Goal: Information Seeking & Learning: Learn about a topic

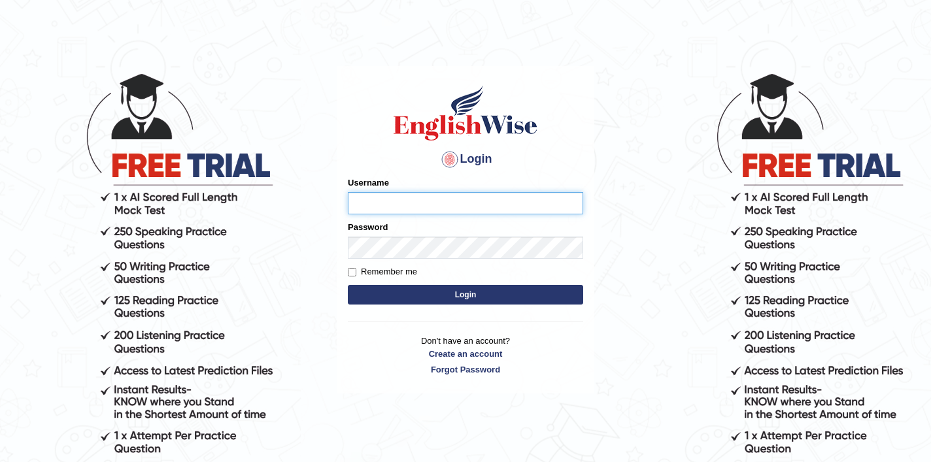
scroll to position [25, 0]
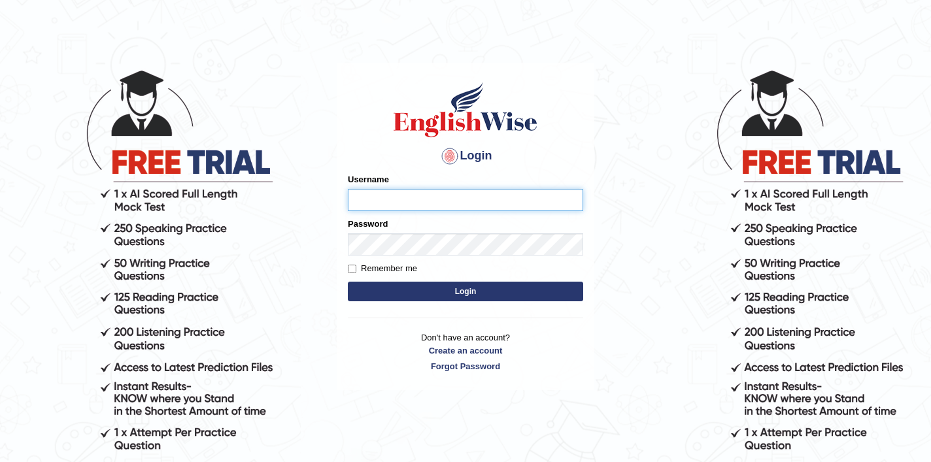
click at [421, 204] on input "Username" at bounding box center [465, 200] width 235 height 22
type input "shubham04"
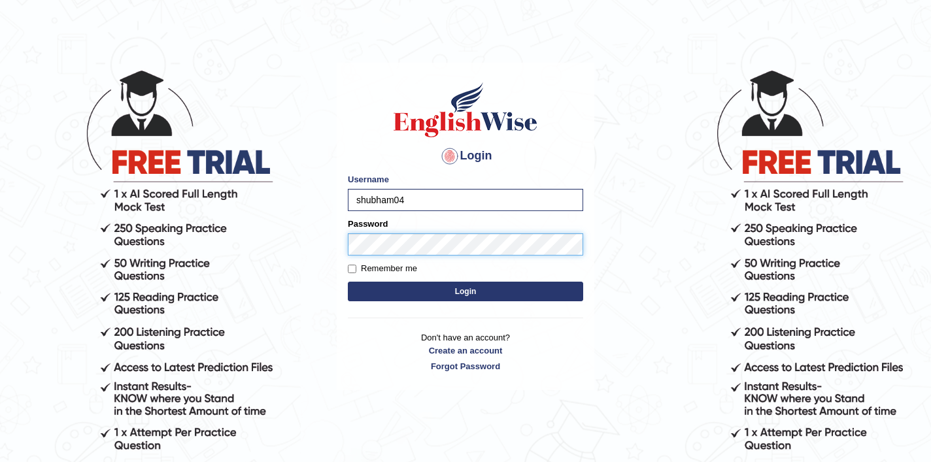
click at [348, 282] on button "Login" at bounding box center [465, 292] width 235 height 20
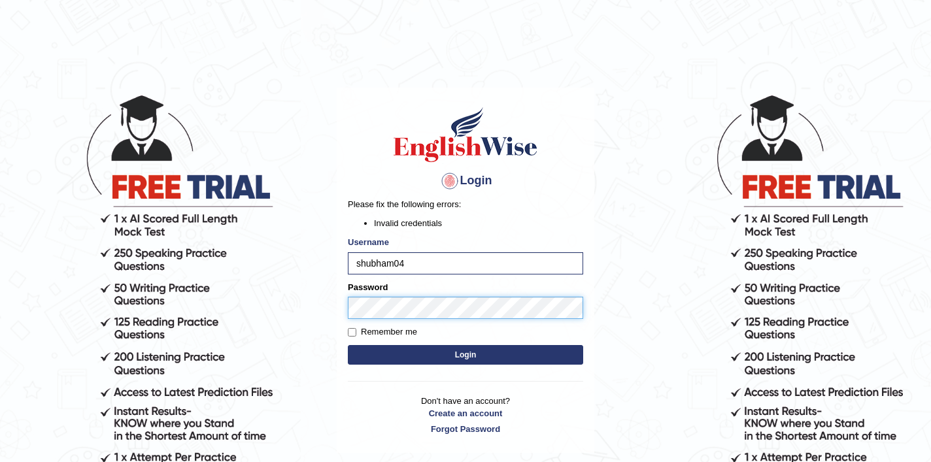
click at [348, 345] on button "Login" at bounding box center [465, 355] width 235 height 20
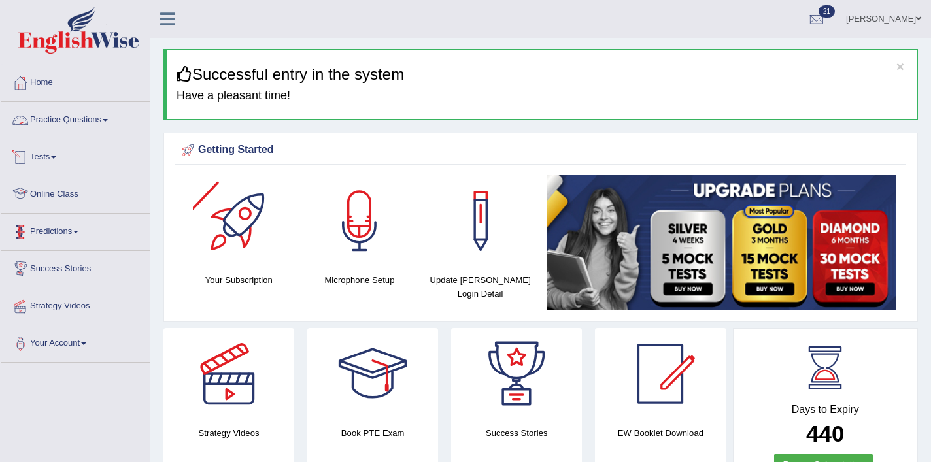
click at [65, 120] on link "Practice Questions" at bounding box center [75, 118] width 149 height 33
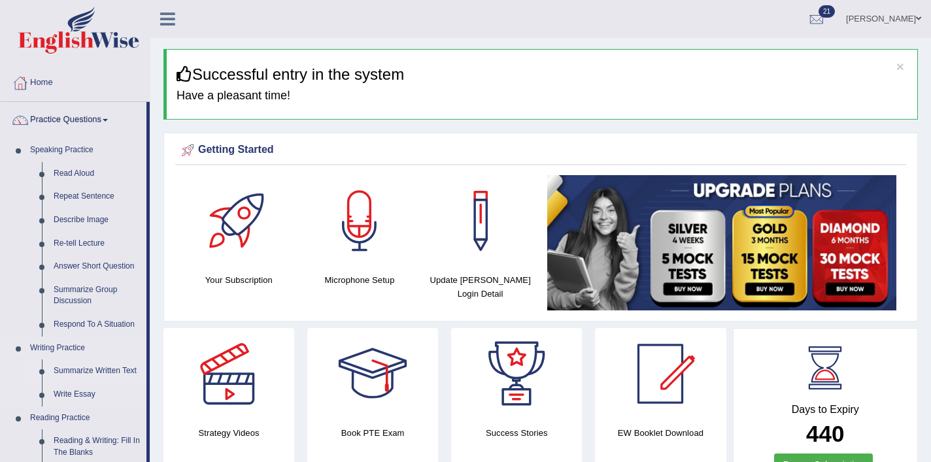
click at [82, 367] on link "Summarize Written Text" at bounding box center [97, 371] width 99 height 24
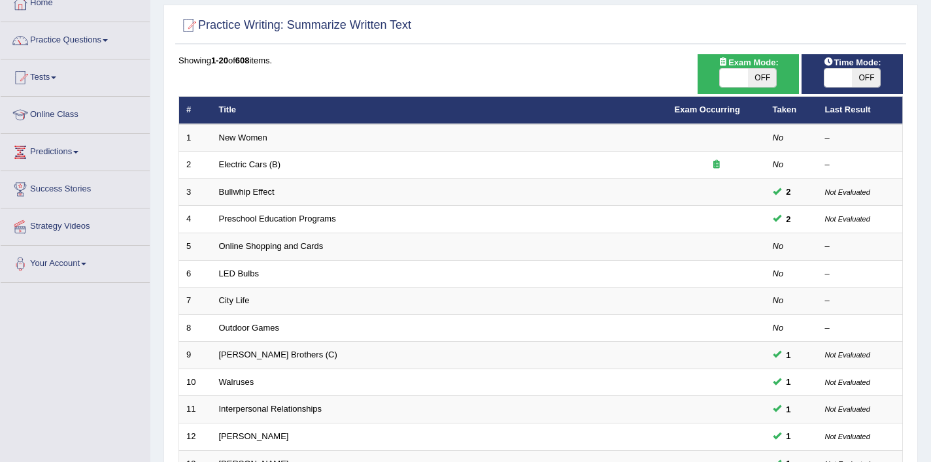
scroll to position [88, 0]
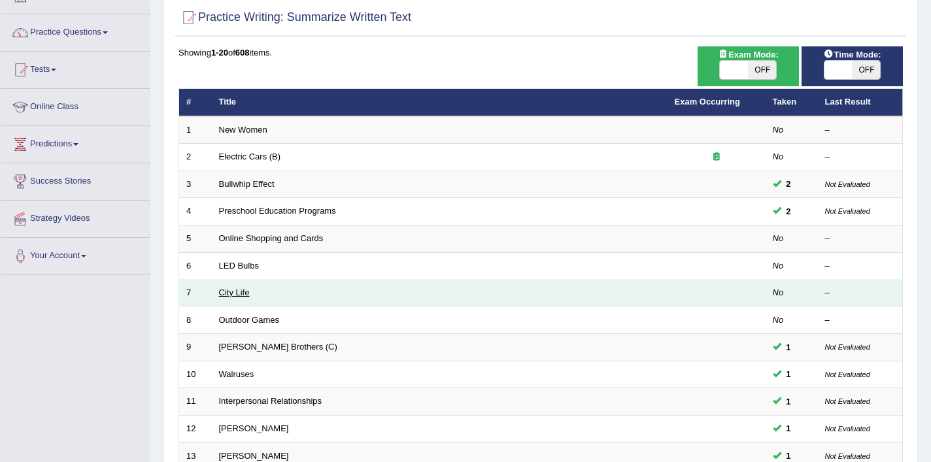
click at [239, 297] on link "City Life" at bounding box center [234, 293] width 31 height 10
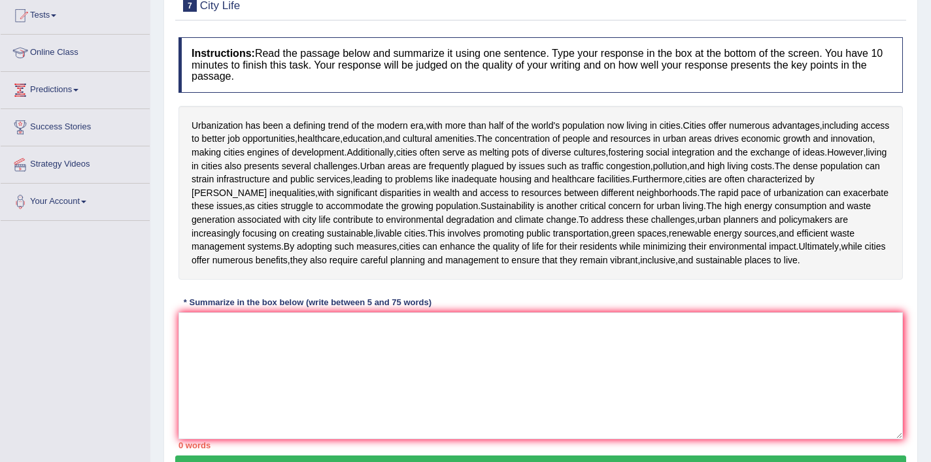
scroll to position [150, 0]
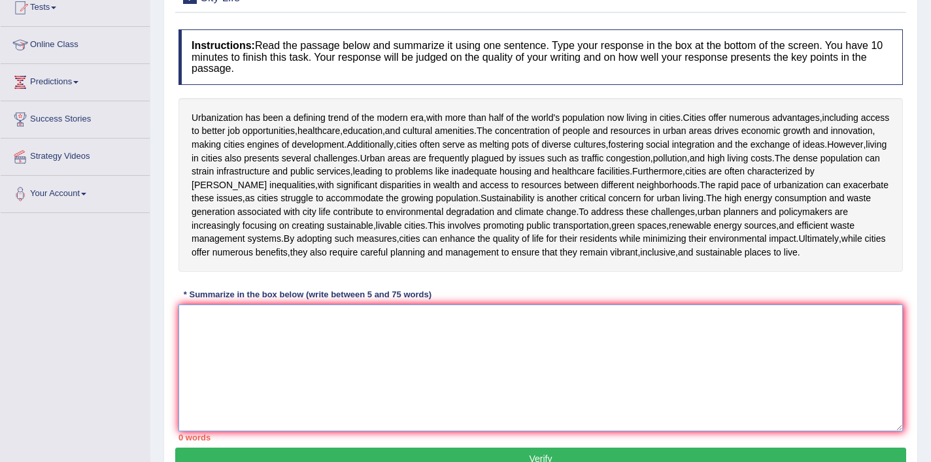
click at [282, 384] on textarea at bounding box center [540, 368] width 724 height 127
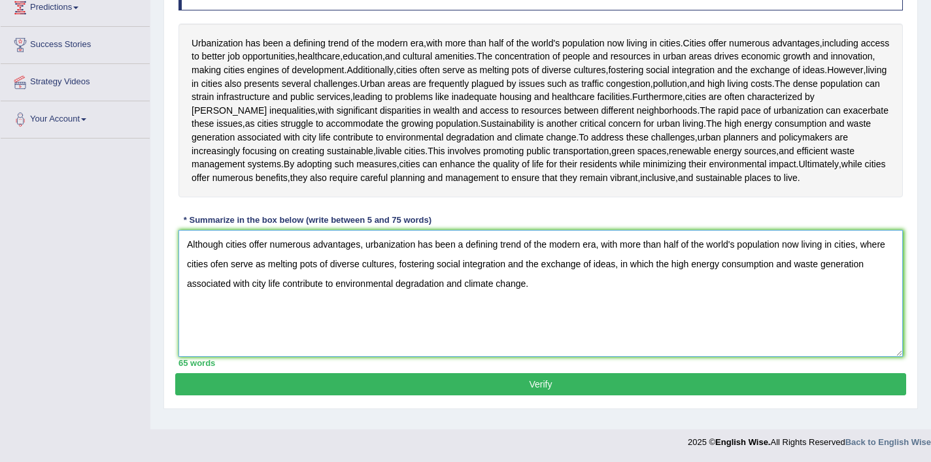
scroll to position [227, 0]
type textarea "Although cities offer numerous advantages, urbanization has been a defining tre…"
click at [391, 395] on button "Verify" at bounding box center [540, 384] width 731 height 22
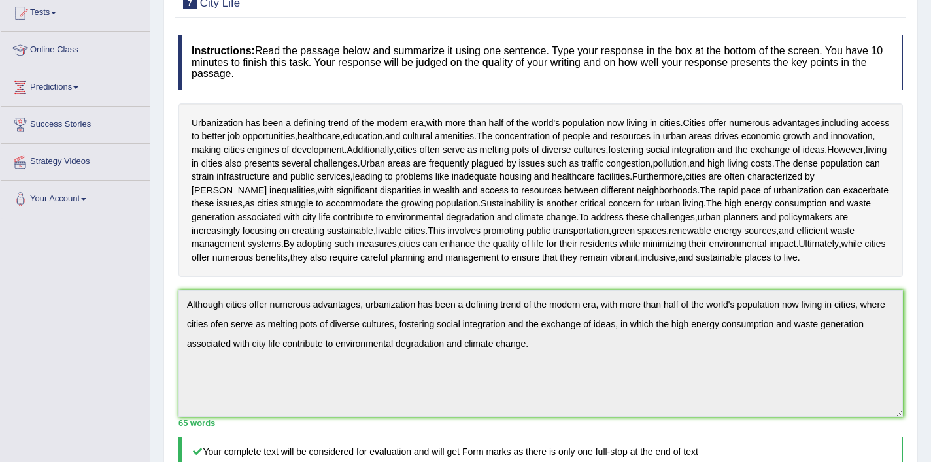
scroll to position [0, 0]
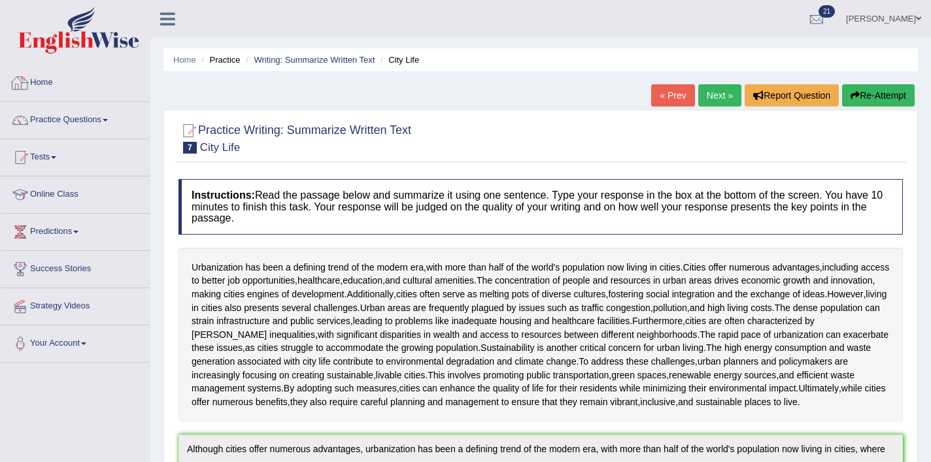
click at [37, 80] on link "Home" at bounding box center [75, 81] width 149 height 33
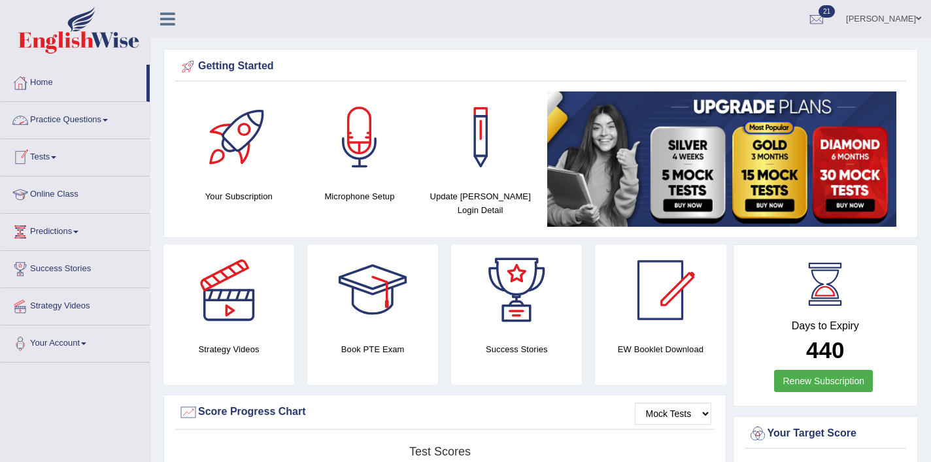
click at [50, 121] on link "Practice Questions" at bounding box center [75, 118] width 149 height 33
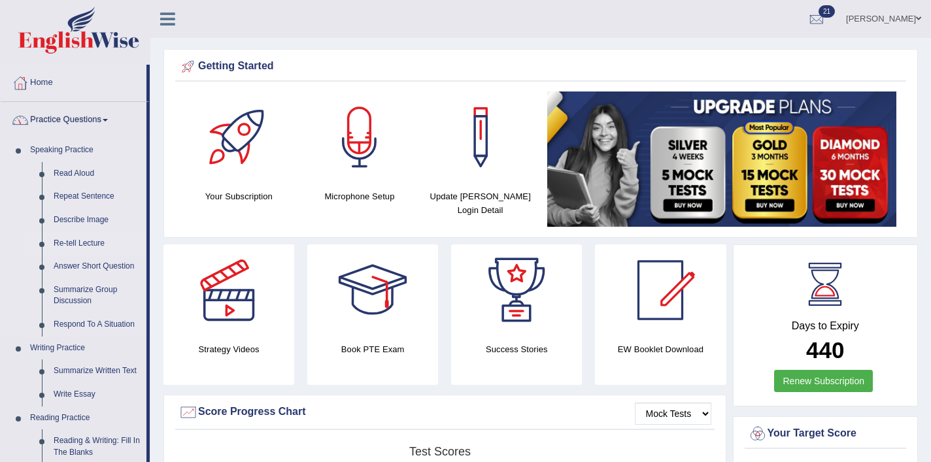
scroll to position [154, 0]
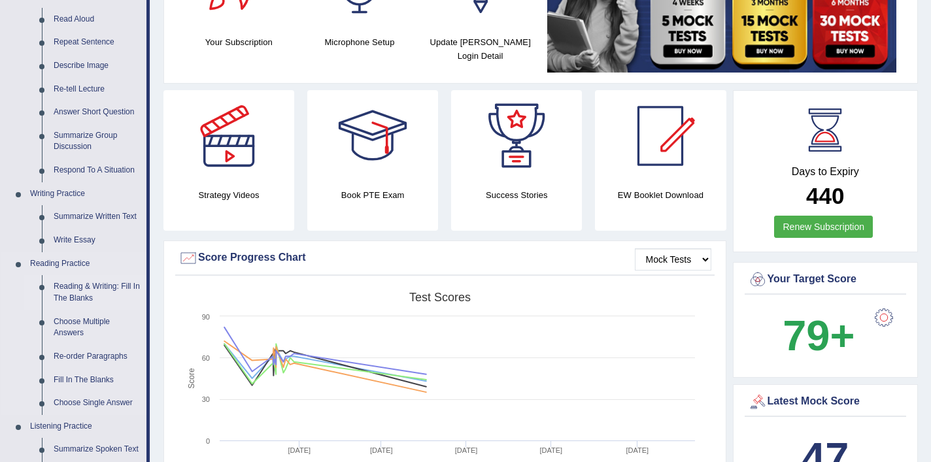
click at [93, 284] on link "Reading & Writing: Fill In The Blanks" at bounding box center [97, 292] width 99 height 35
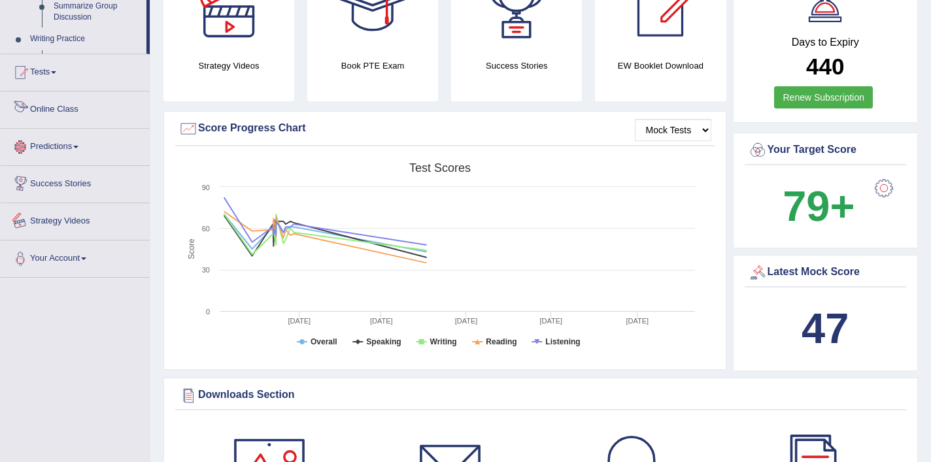
scroll to position [856, 0]
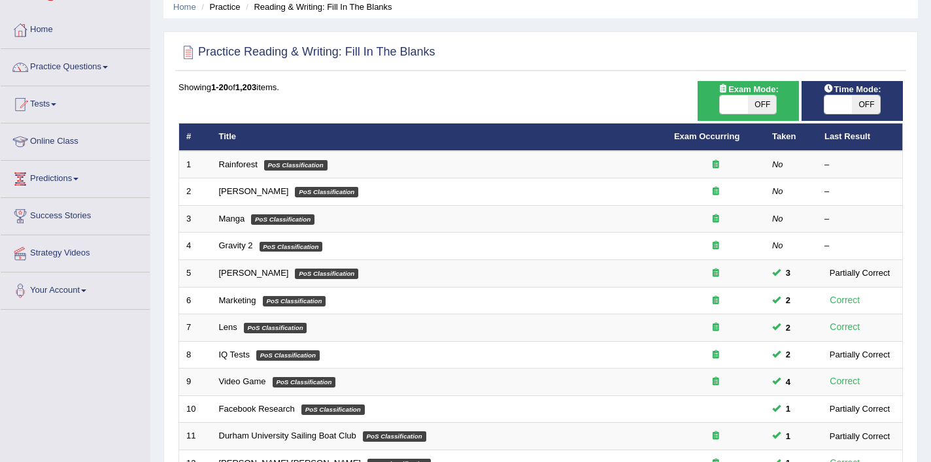
scroll to position [56, 0]
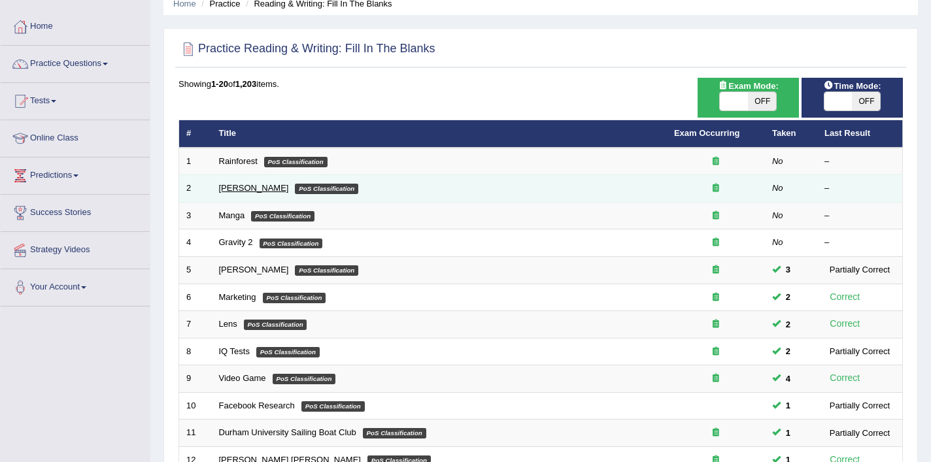
click at [239, 188] on link "[PERSON_NAME]" at bounding box center [254, 188] width 70 height 10
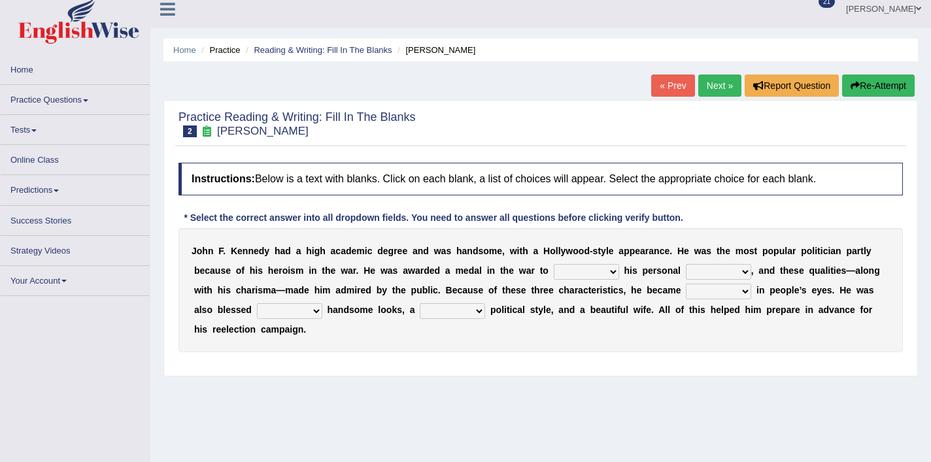
scroll to position [12, 0]
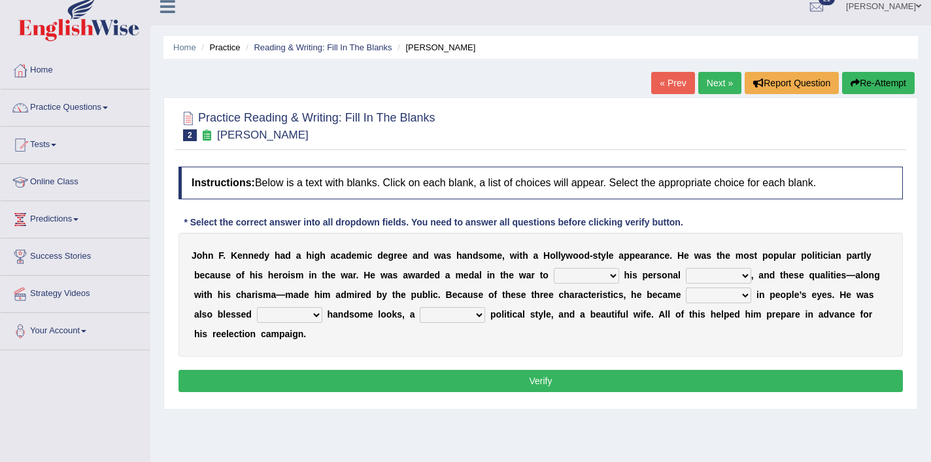
click at [599, 275] on select "prove show evidence upthrow" at bounding box center [585, 276] width 65 height 16
select select "show"
click at [555, 268] on select "prove show evidence upthrow" at bounding box center [585, 276] width 65 height 16
click at [719, 274] on select "passion courage charm liking" at bounding box center [717, 276] width 65 height 16
select select "courage"
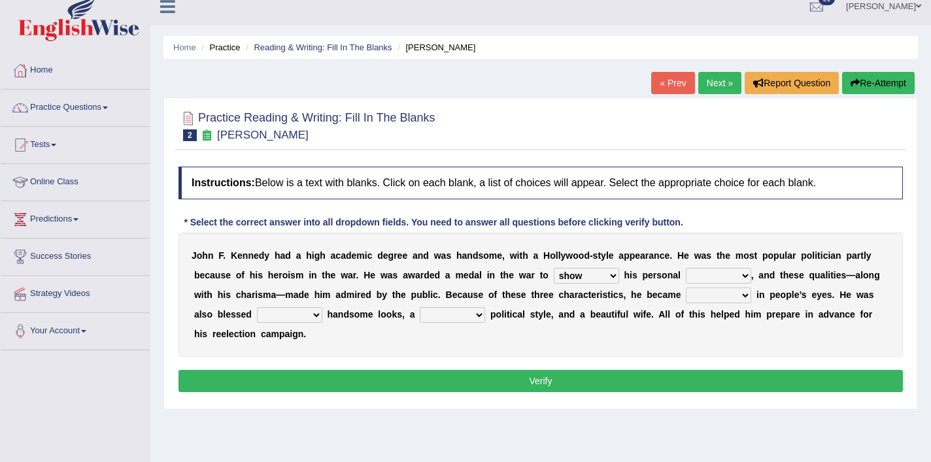
click at [685, 268] on select "passion courage charm liking" at bounding box center [717, 276] width 65 height 16
click at [604, 279] on select "prove show evidence upthrow" at bounding box center [585, 276] width 65 height 16
select select "prove"
click at [555, 268] on select "prove show evidence upthrow" at bounding box center [585, 276] width 65 height 16
click at [712, 303] on select "iconic ironic identical impotent" at bounding box center [717, 296] width 65 height 16
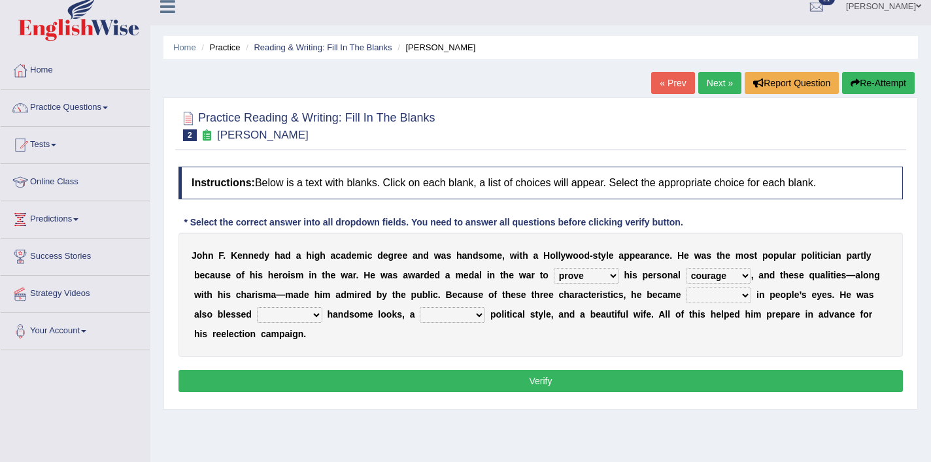
select select "ironic"
click at [687, 288] on select "iconic ironic identical impotent" at bounding box center [717, 296] width 65 height 16
click at [295, 314] on select "with in upon to" at bounding box center [289, 315] width 65 height 16
select select "with"
click at [257, 307] on select "with in upon to" at bounding box center [289, 315] width 65 height 16
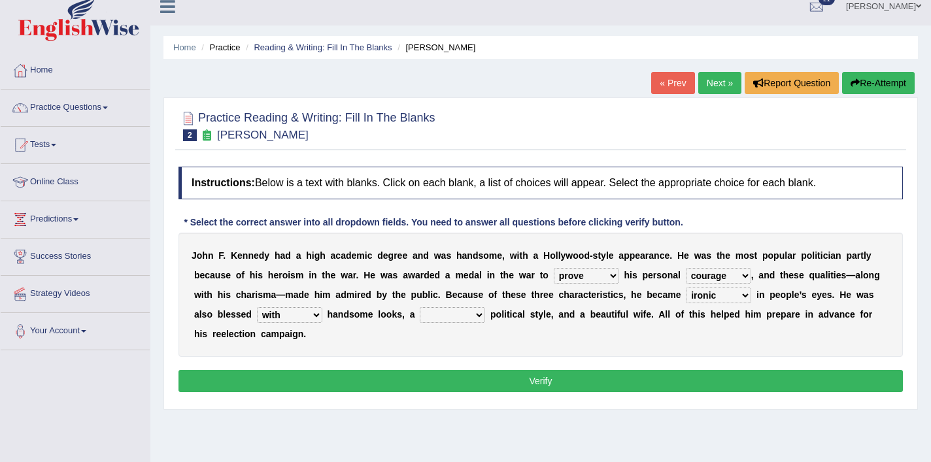
click at [278, 315] on select "with in upon to" at bounding box center [289, 315] width 65 height 16
click at [438, 319] on select "mending mends mended mend" at bounding box center [452, 315] width 65 height 16
click at [420, 307] on select "mending mends mended mend" at bounding box center [452, 315] width 65 height 16
click at [467, 313] on select "mending mends mended mend" at bounding box center [452, 315] width 65 height 16
select select "mend"
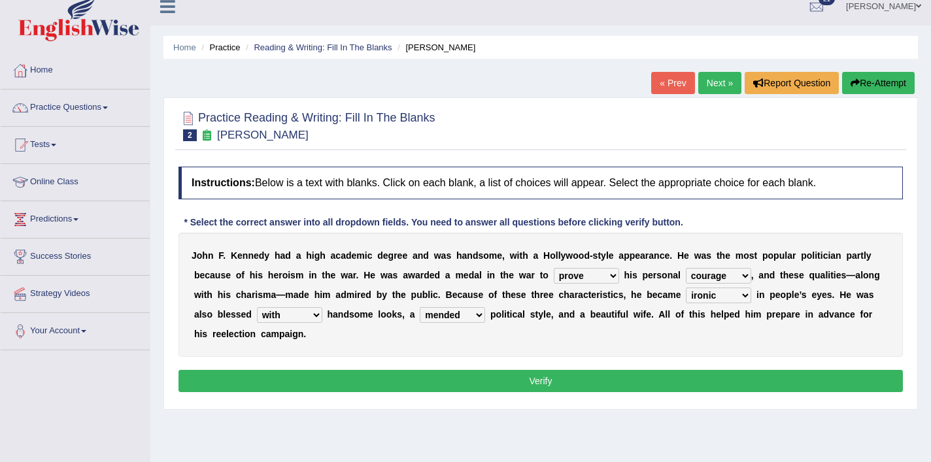
click at [420, 307] on select "mending mends mended mend" at bounding box center [452, 315] width 65 height 16
click at [461, 311] on select "mending mends mended mend" at bounding box center [452, 315] width 65 height 16
click at [470, 377] on button "Verify" at bounding box center [540, 381] width 724 height 22
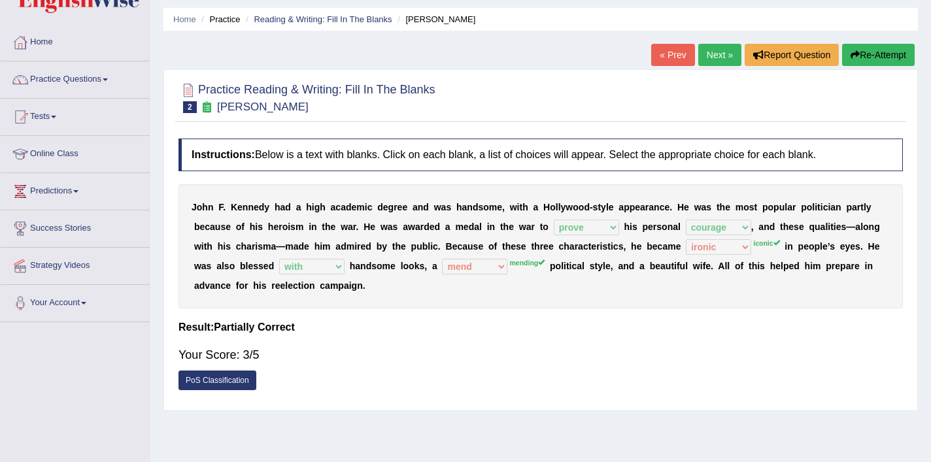
scroll to position [43, 0]
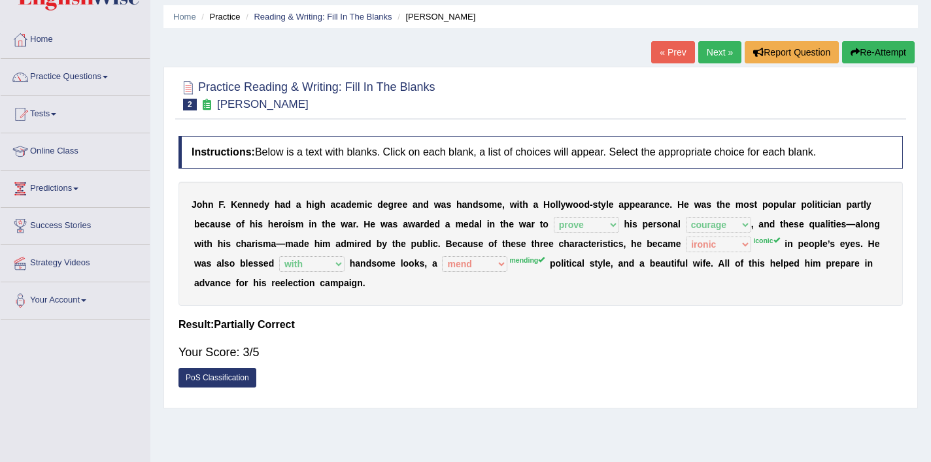
click at [721, 57] on link "Next »" at bounding box center [719, 52] width 43 height 22
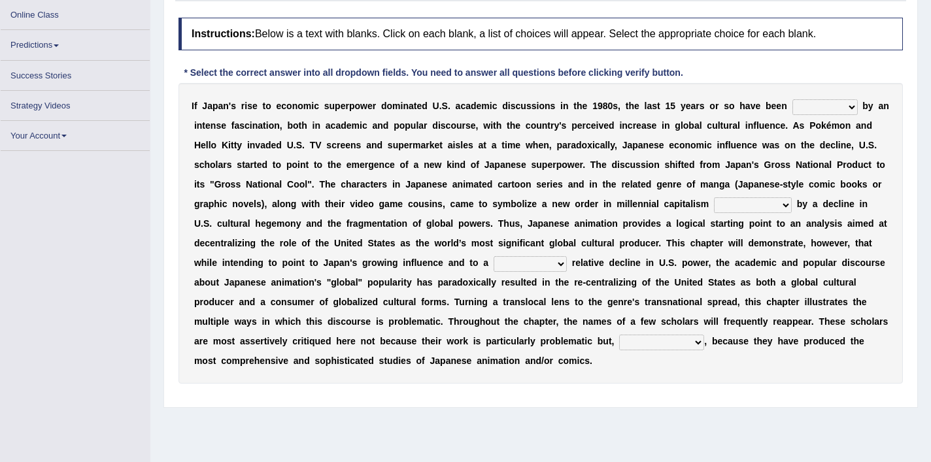
scroll to position [169, 0]
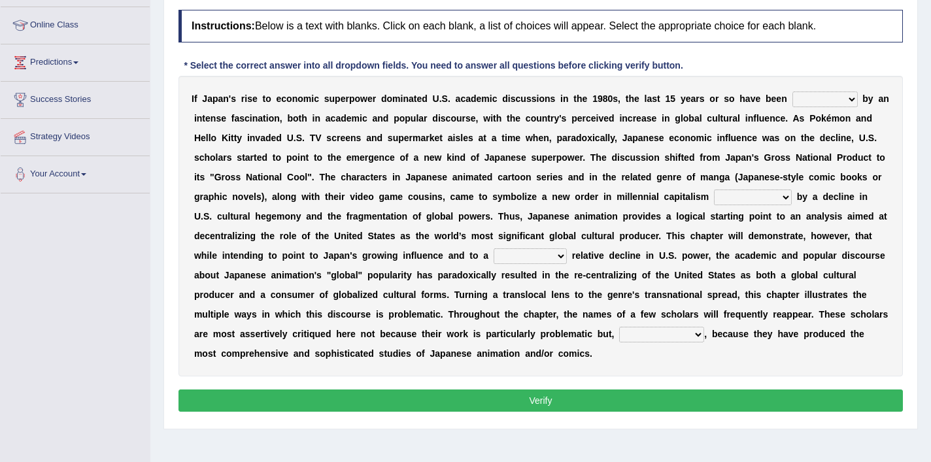
click at [820, 102] on select "marked dedicated made inspired" at bounding box center [824, 99] width 65 height 16
select select "inspired"
click at [792, 91] on select "marked dedicated made inspired" at bounding box center [824, 99] width 65 height 16
click at [740, 203] on select "pocessed characterized opposed tangled" at bounding box center [753, 198] width 78 height 16
select select "characterized"
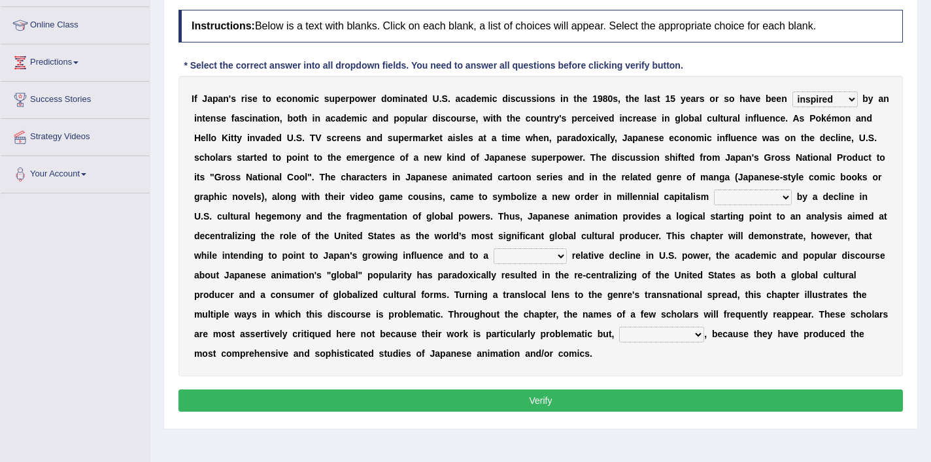
click at [714, 190] on select "pocessed characterized opposed tangled" at bounding box center [753, 198] width 78 height 16
click at [517, 257] on select "concomitant discrete proportional legitimate" at bounding box center [529, 256] width 73 height 16
select select "legitimate"
click at [493, 248] on select "concomitant discrete proportional legitimate" at bounding box center [529, 256] width 73 height 16
click at [654, 342] on select "however on the contrary in addition on the whole" at bounding box center [661, 335] width 85 height 16
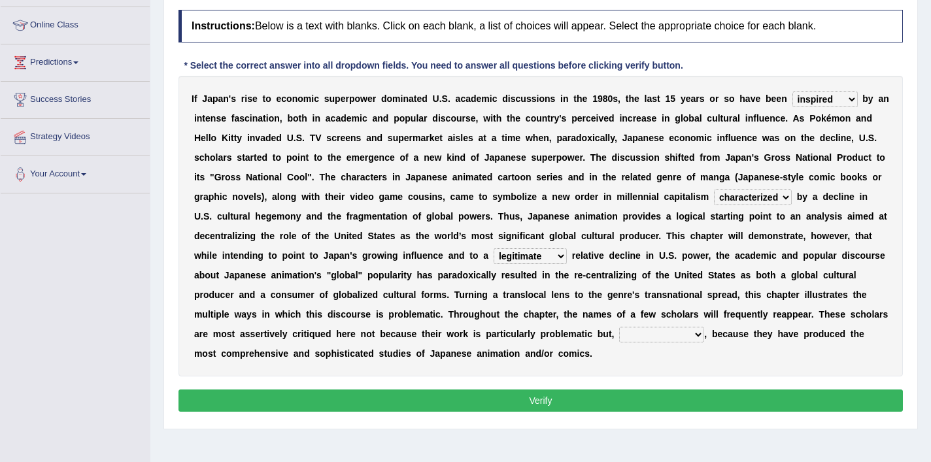
select select "in addition"
click at [619, 327] on select "however on the contrary in addition on the whole" at bounding box center [661, 335] width 85 height 16
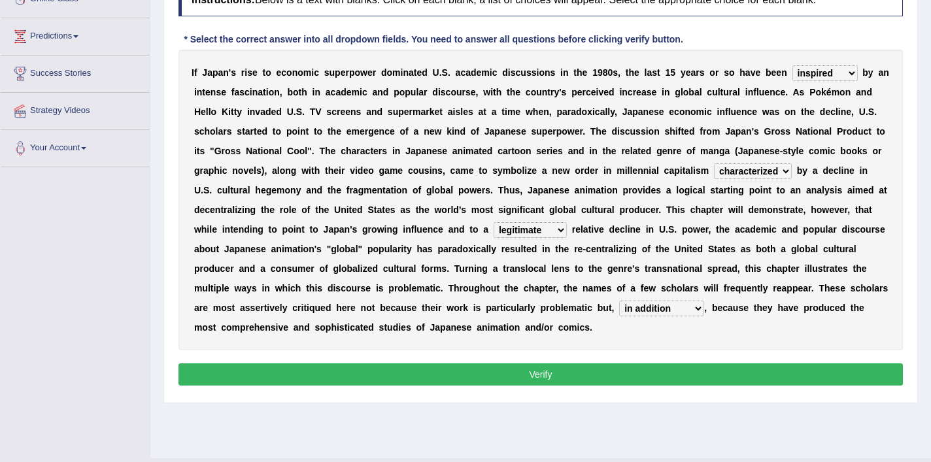
click at [567, 372] on button "Verify" at bounding box center [540, 374] width 724 height 22
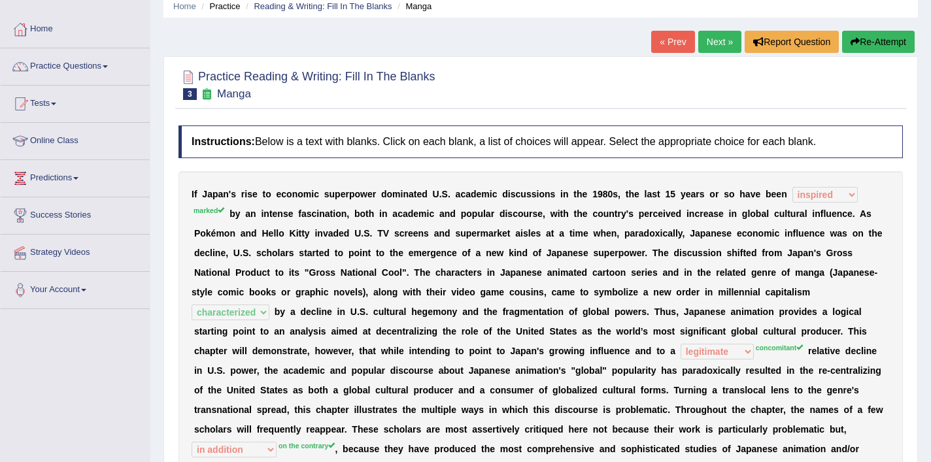
scroll to position [18, 0]
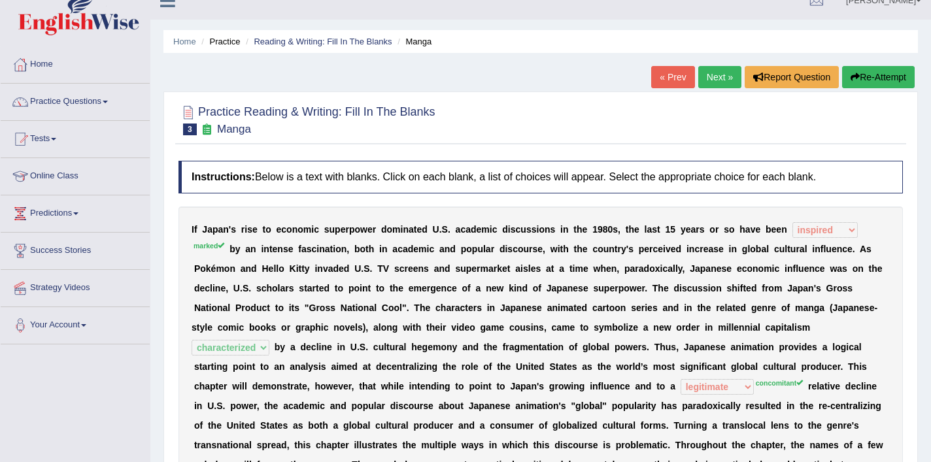
click at [884, 82] on button "Re-Attempt" at bounding box center [878, 77] width 73 height 22
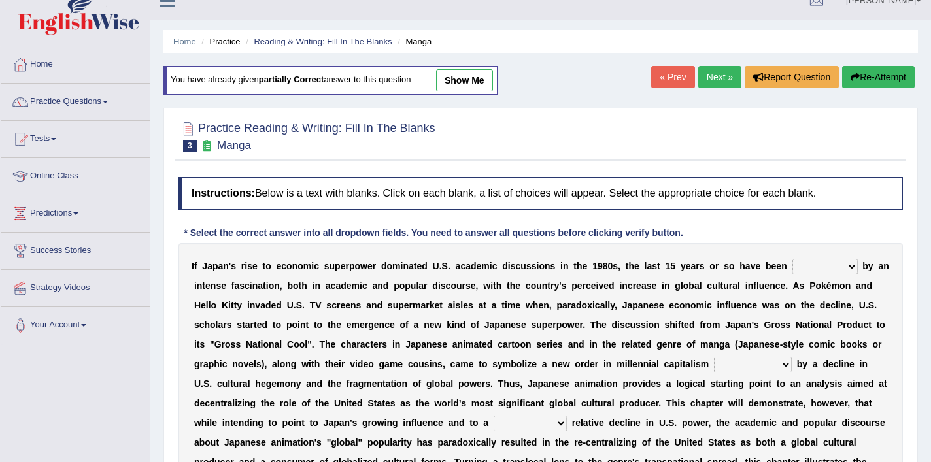
click at [838, 264] on select "marked dedicated made inspired" at bounding box center [824, 267] width 65 height 16
select select "marked"
click at [792, 259] on select "marked dedicated made inspired" at bounding box center [824, 267] width 65 height 16
click at [734, 361] on select "pocessed characterized opposed tangled" at bounding box center [753, 365] width 78 height 16
select select "tangled"
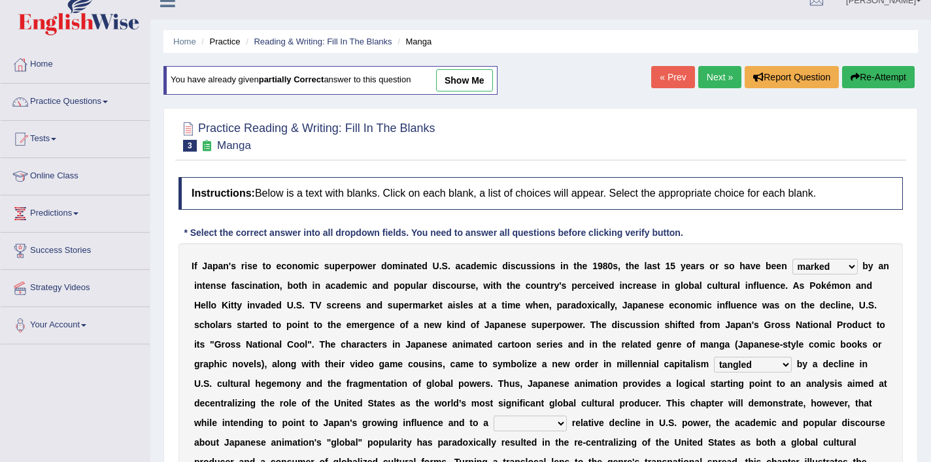
click at [714, 357] on select "pocessed characterized opposed tangled" at bounding box center [753, 365] width 78 height 16
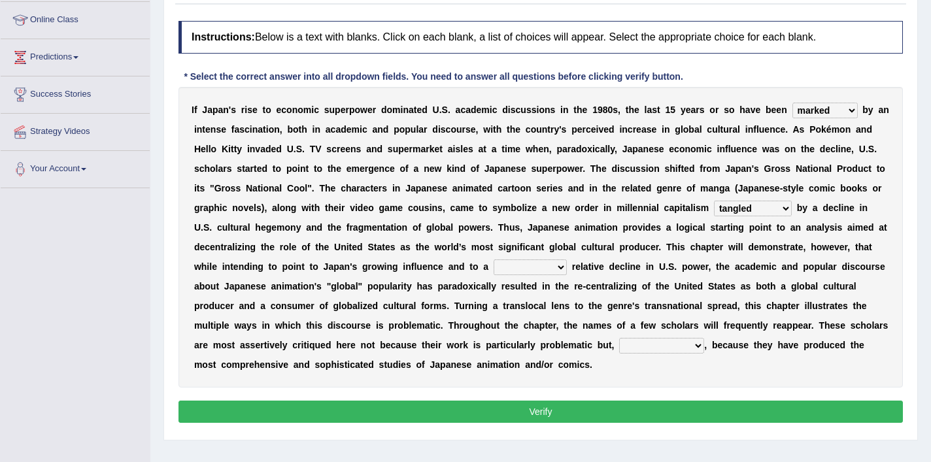
scroll to position [176, 0]
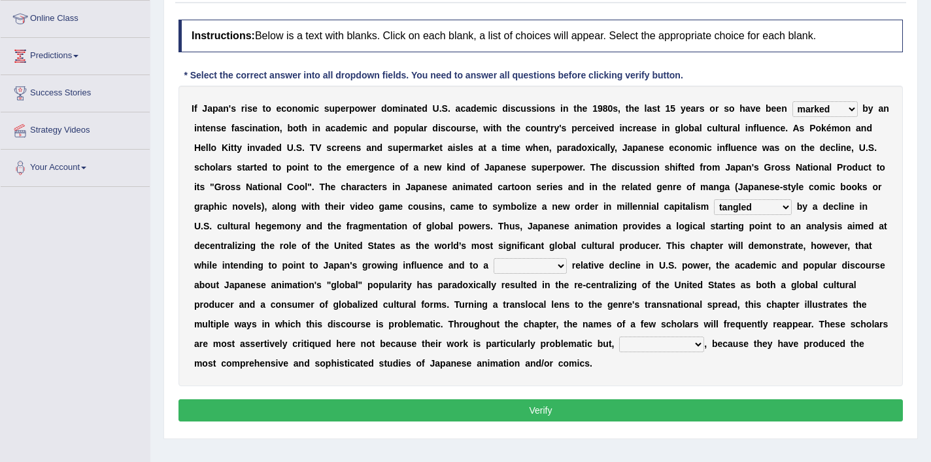
click at [556, 268] on select "concomitant discrete proportional legitimate" at bounding box center [529, 266] width 73 height 16
select select "concomitant"
click at [493, 258] on select "concomitant discrete proportional legitimate" at bounding box center [529, 266] width 73 height 16
click at [644, 345] on select "however on the contrary in addition on the whole" at bounding box center [661, 345] width 85 height 16
select select "on the contrary"
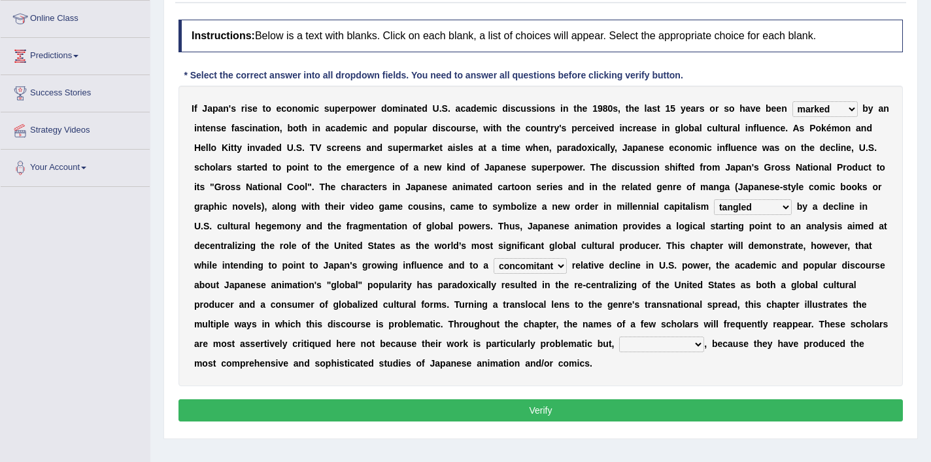
click at [619, 337] on select "however on the contrary in addition on the whole" at bounding box center [661, 345] width 85 height 16
click at [620, 414] on button "Verify" at bounding box center [540, 410] width 724 height 22
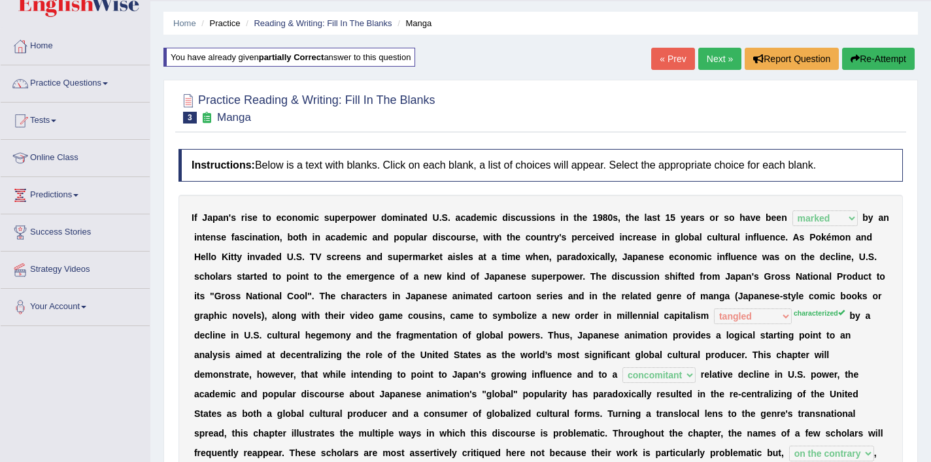
scroll to position [21, 0]
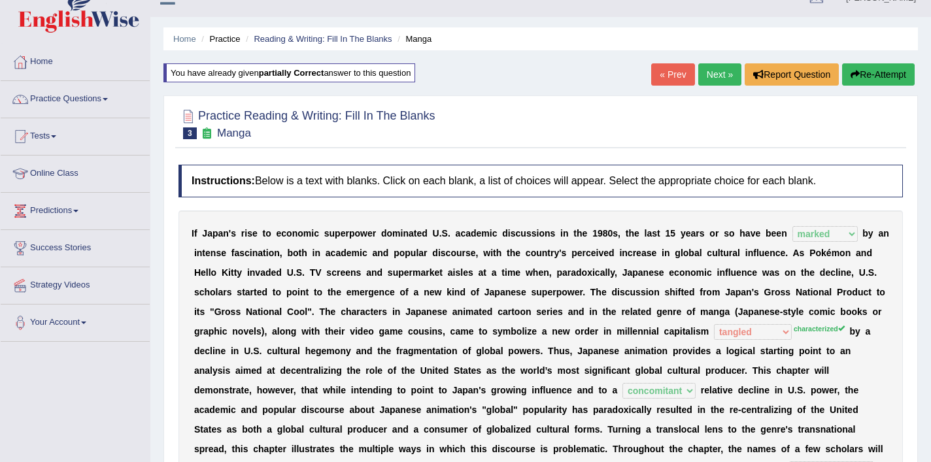
click at [725, 70] on link "Next »" at bounding box center [719, 74] width 43 height 22
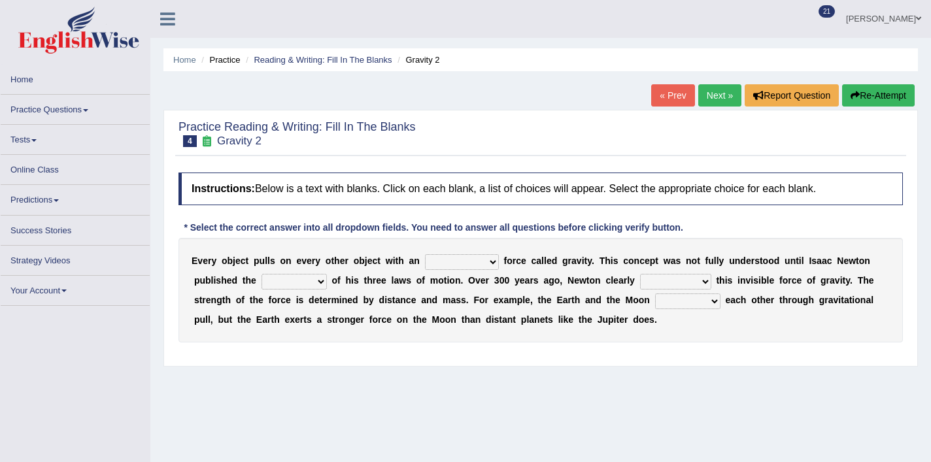
scroll to position [5, 0]
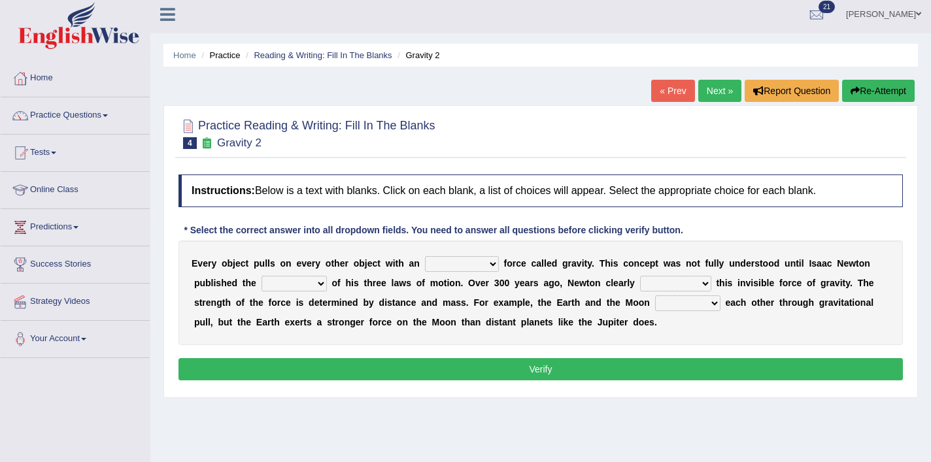
click at [462, 259] on select "invisible unknown unbelievable inconsistent" at bounding box center [462, 264] width 74 height 16
select select "invisible"
click at [425, 256] on select "invisible unknown unbelievable inconsistent" at bounding box center [462, 264] width 74 height 16
click at [299, 280] on select "concept theory method argument" at bounding box center [293, 284] width 65 height 16
select select "theory"
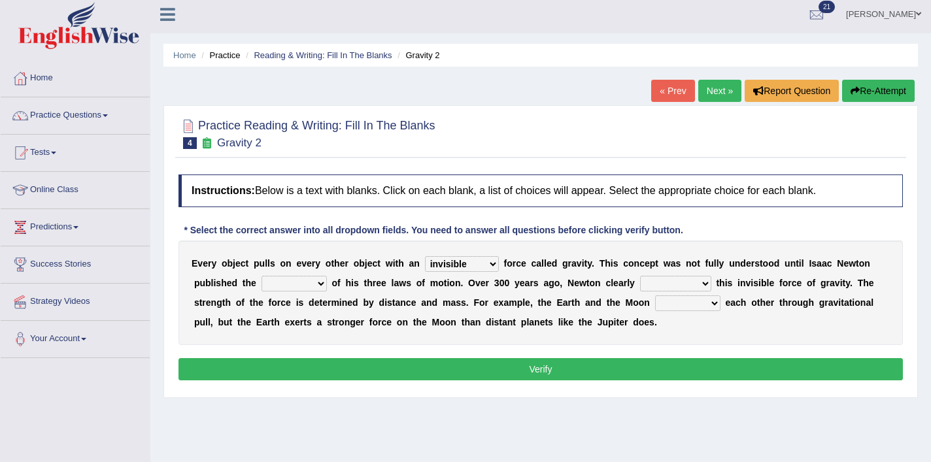
click at [261, 276] on select "concept theory method argument" at bounding box center [293, 284] width 65 height 16
click at [682, 287] on select "explained undermined overturned realized" at bounding box center [675, 284] width 71 height 16
select select "explained"
click at [640, 276] on select "explained undermined overturned realized" at bounding box center [675, 284] width 71 height 16
click at [680, 304] on select "affect spin evade span" at bounding box center [687, 303] width 65 height 16
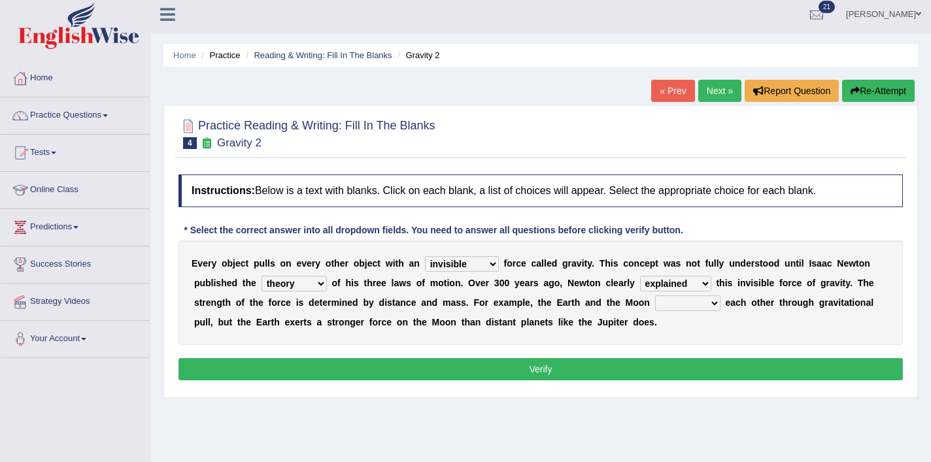
select select "spin"
click at [655, 295] on select "affect spin evade span" at bounding box center [687, 303] width 65 height 16
click at [576, 371] on button "Verify" at bounding box center [540, 369] width 724 height 22
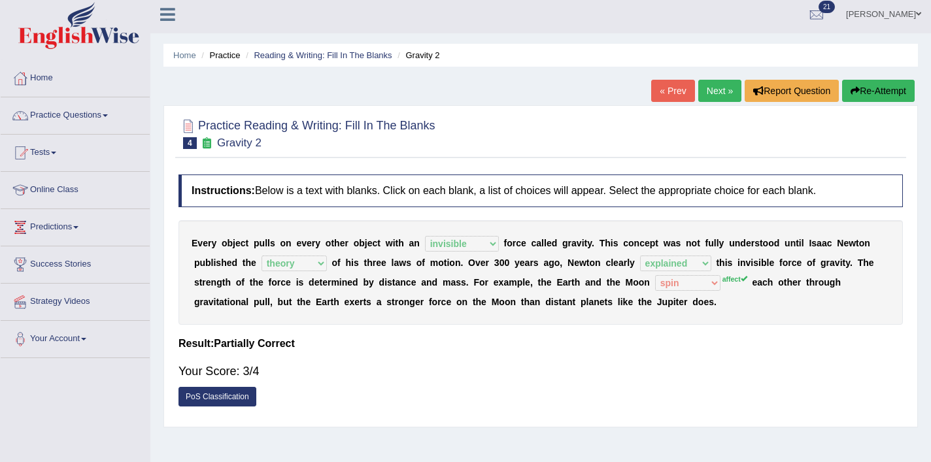
click at [717, 93] on link "Next »" at bounding box center [719, 91] width 43 height 22
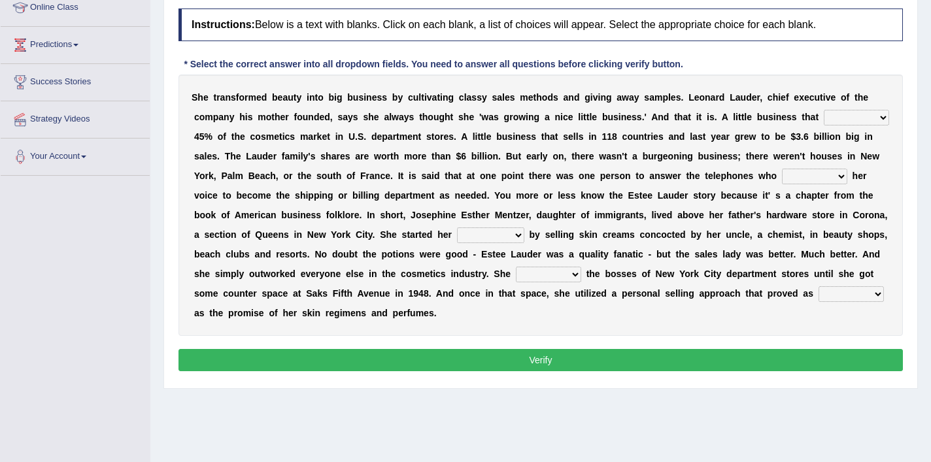
scroll to position [193, 0]
